Goal: Information Seeking & Learning: Compare options

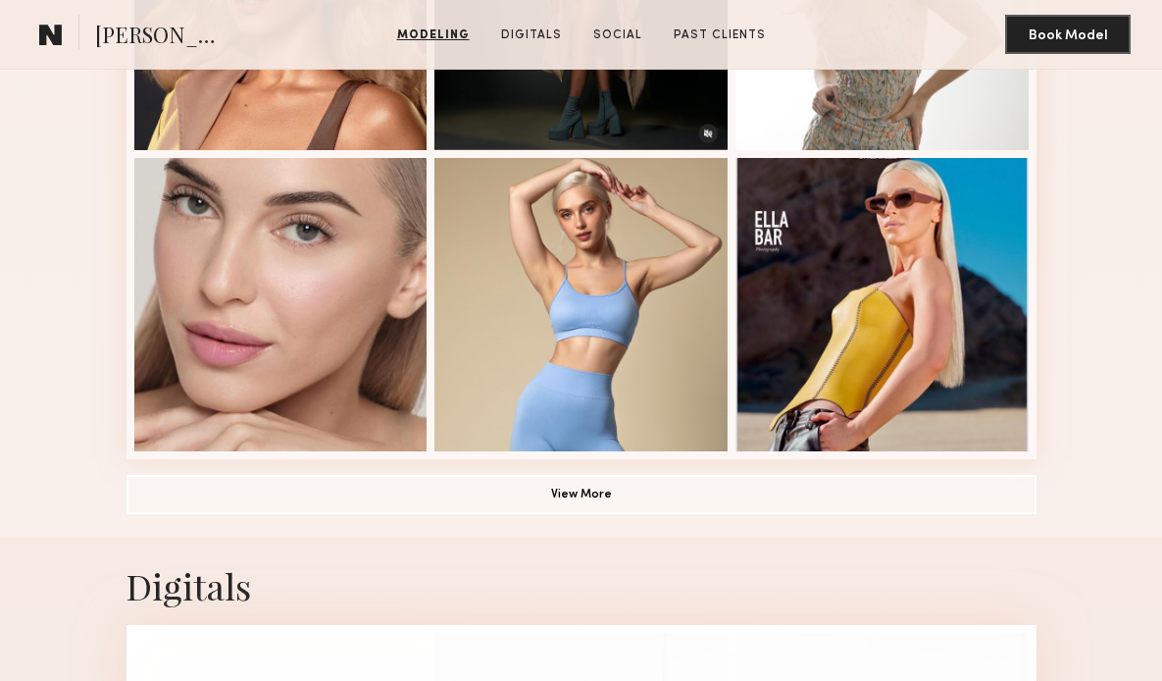
scroll to position [1490, 0]
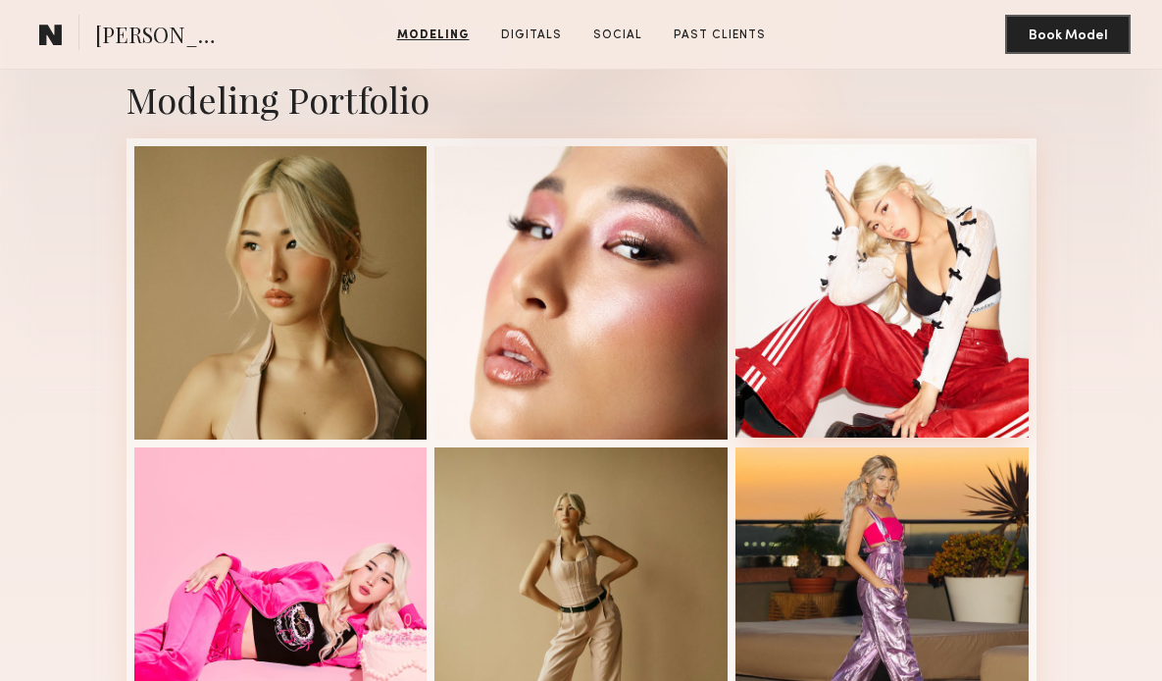
scroll to position [610, 0]
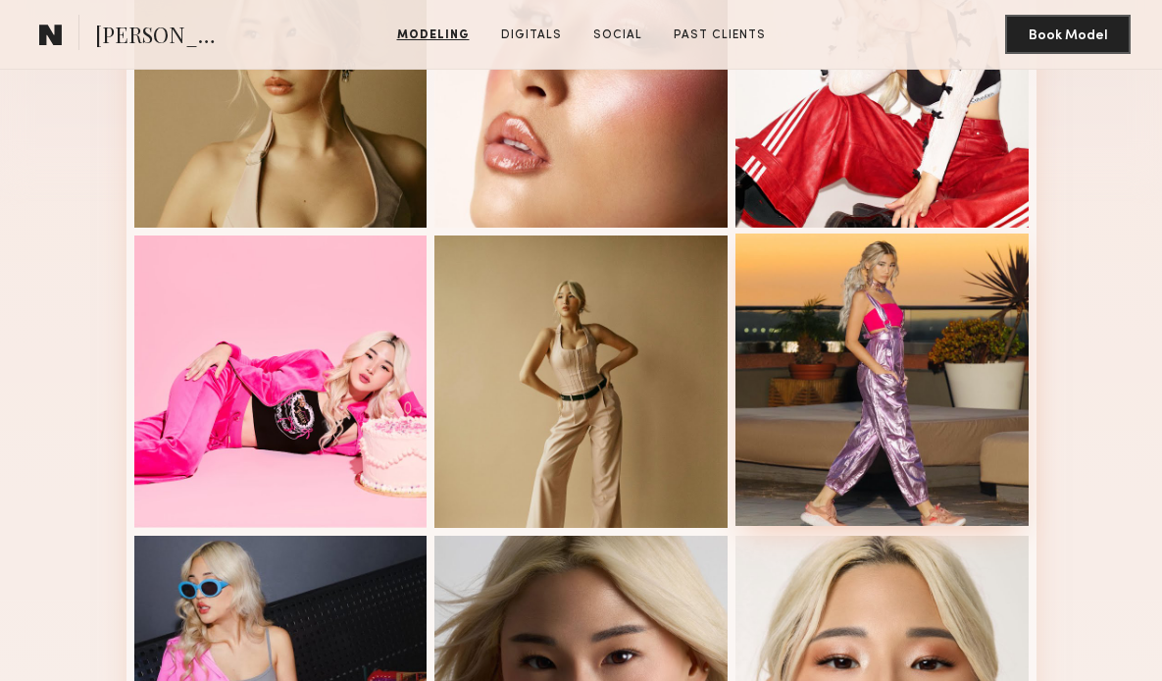
click at [853, 319] on div at bounding box center [882, 379] width 293 height 293
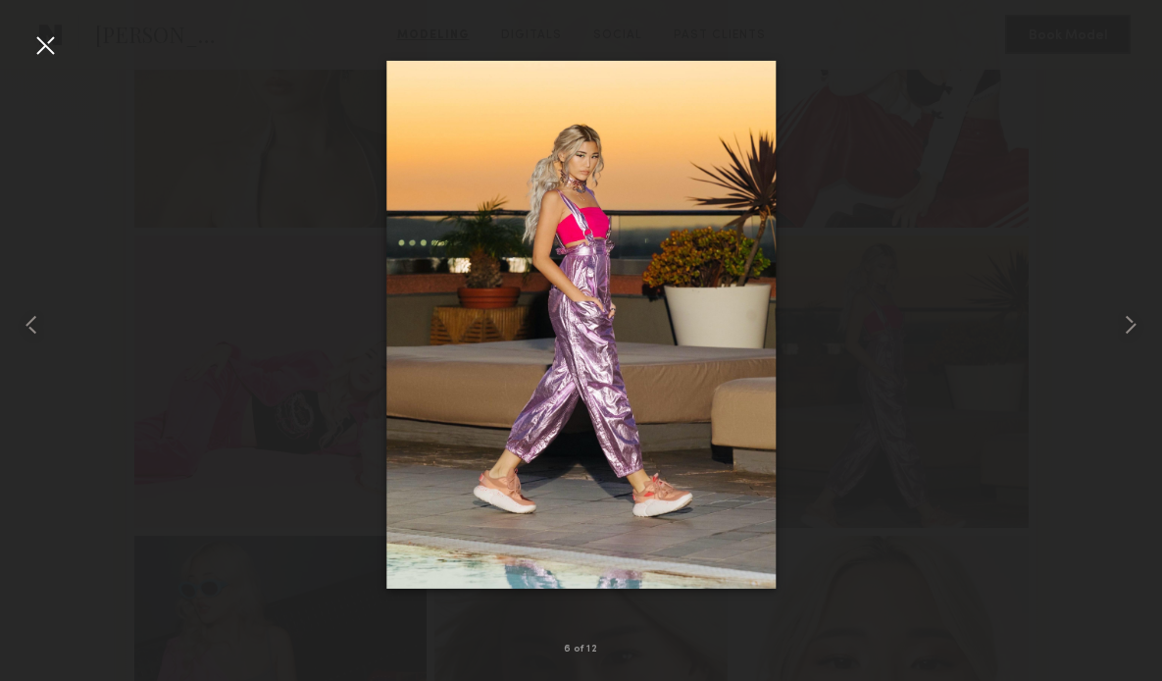
click at [46, 51] on div at bounding box center [44, 44] width 31 height 31
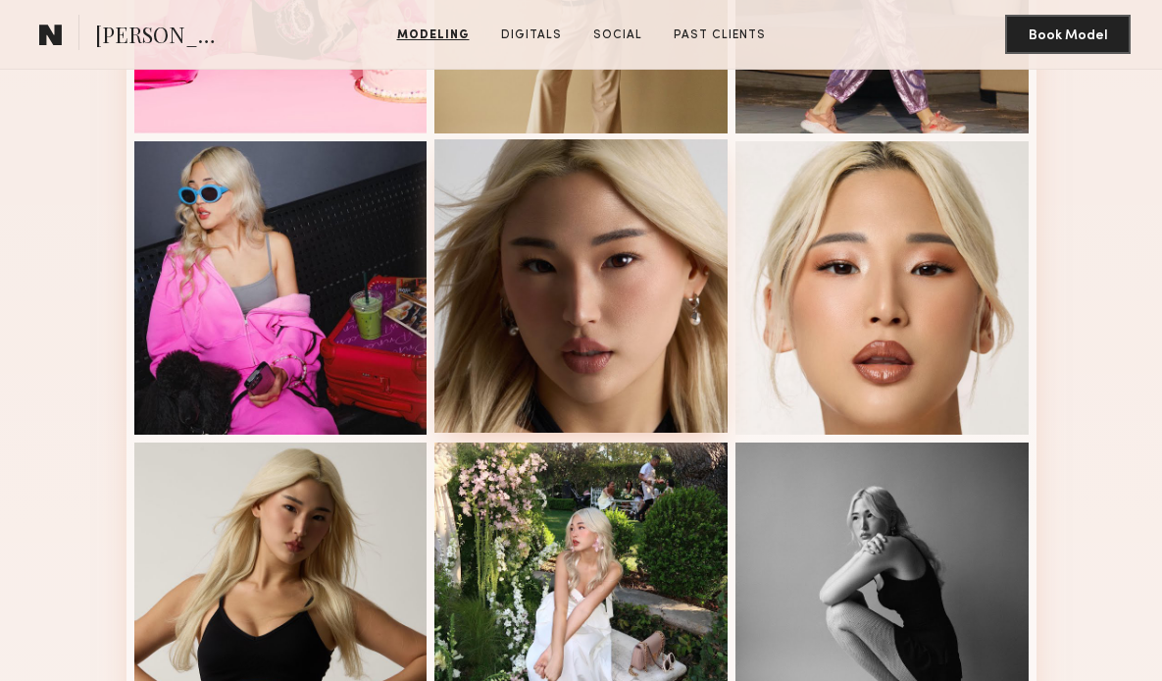
scroll to position [1221, 0]
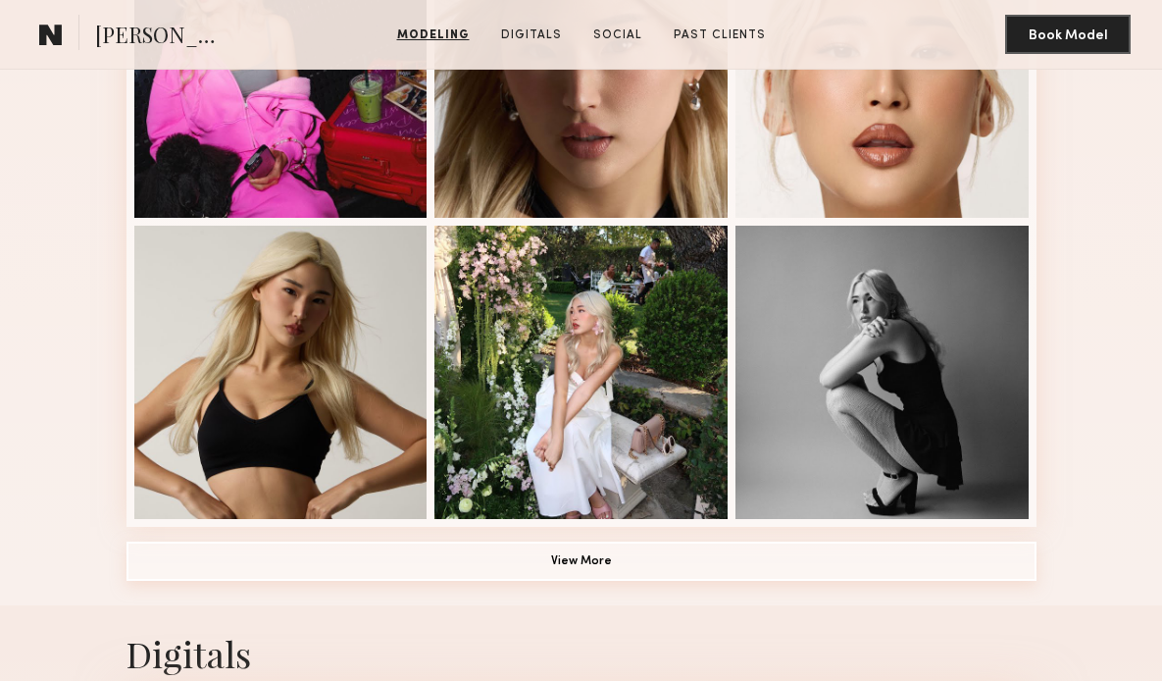
click at [568, 555] on button "View More" at bounding box center [582, 560] width 910 height 39
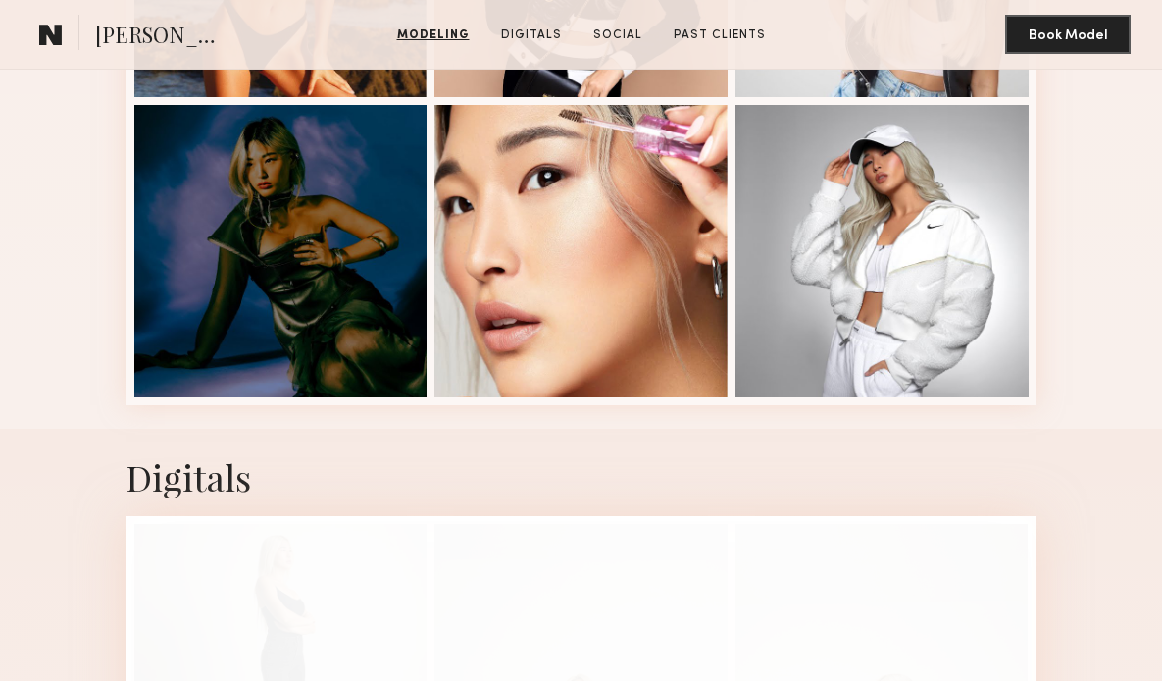
scroll to position [2809, 0]
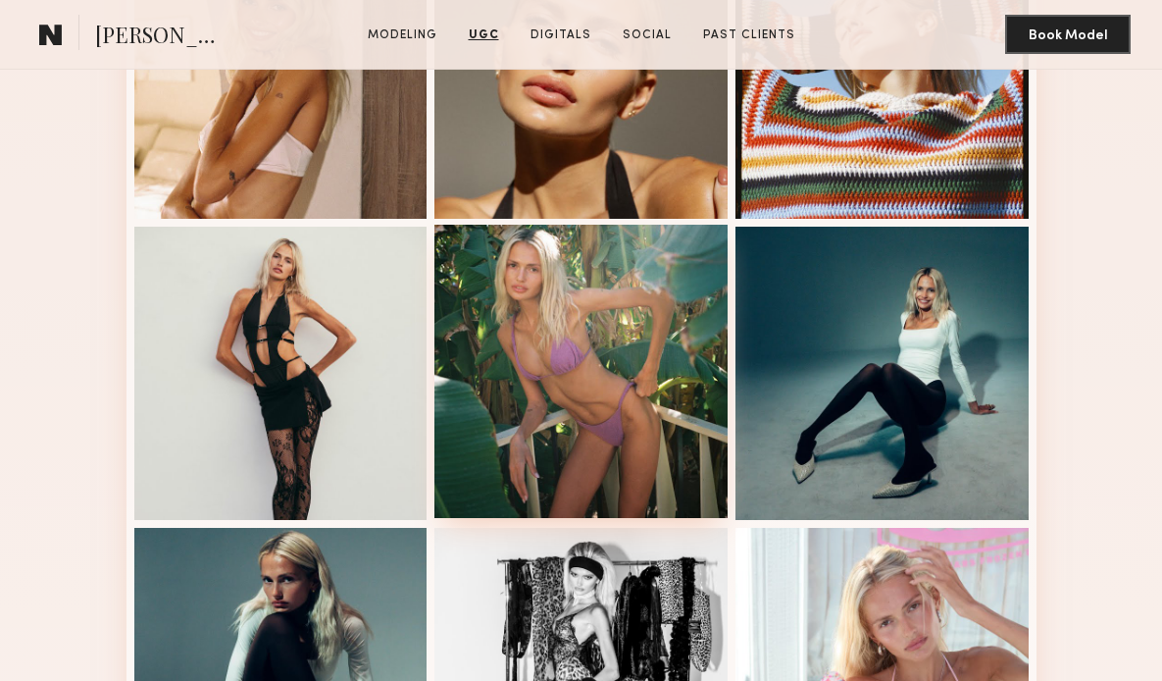
scroll to position [256, 0]
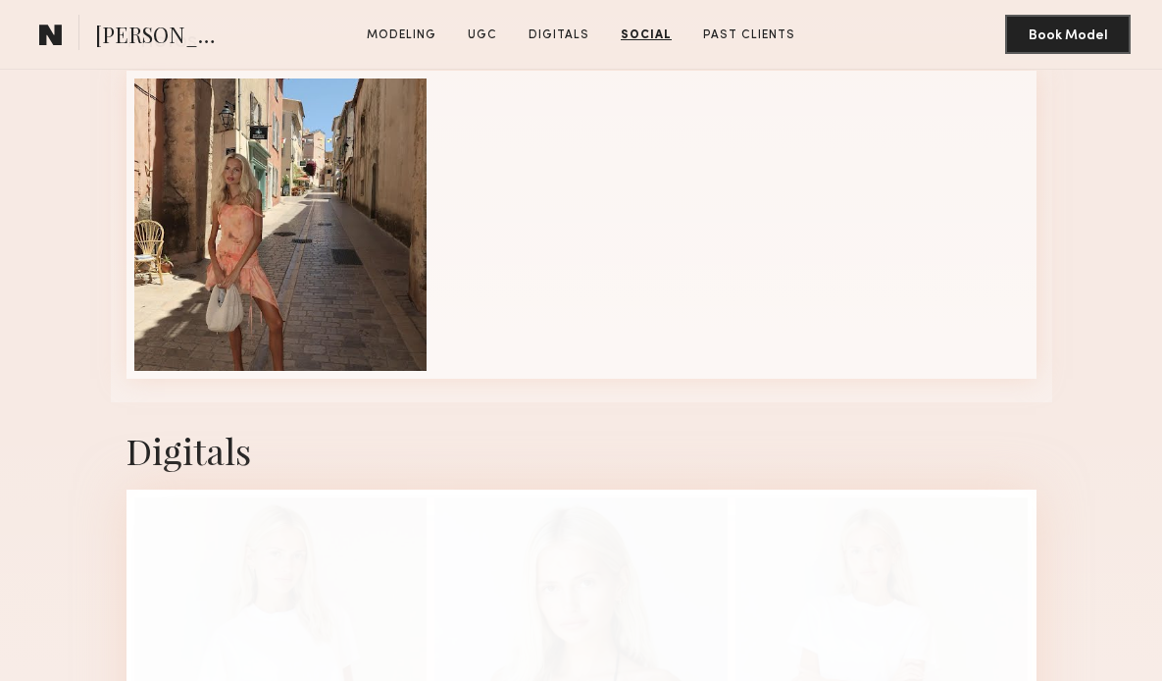
scroll to position [1838, 0]
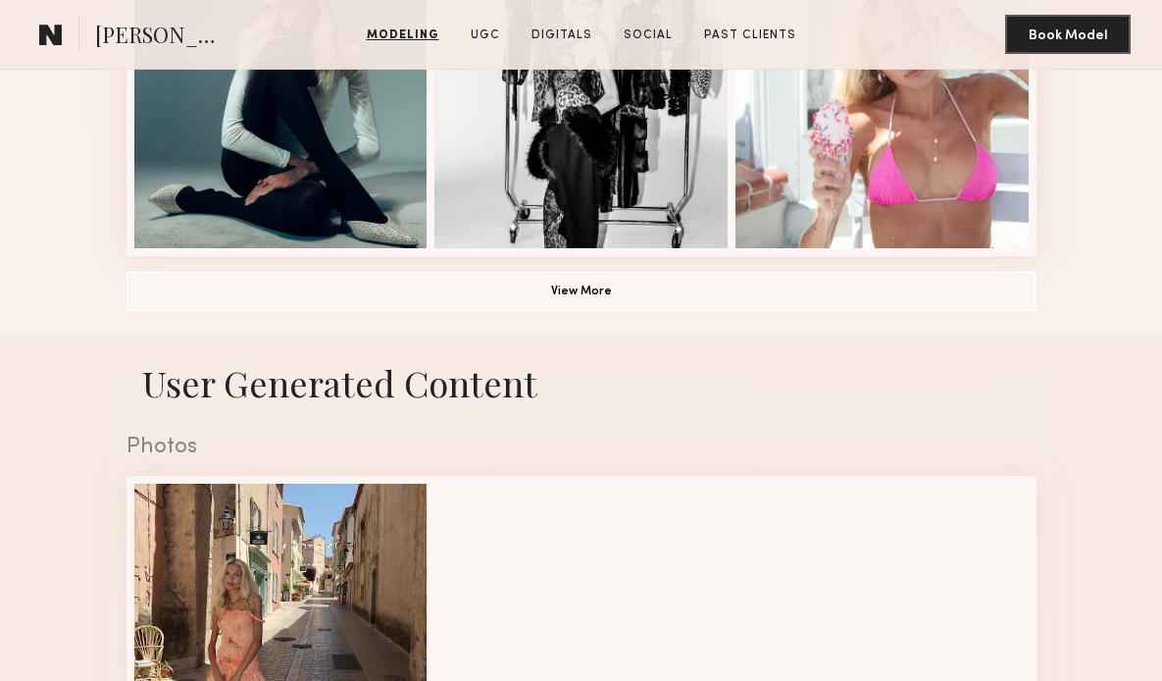
scroll to position [1653, 0]
